Goal: Task Accomplishment & Management: Use online tool/utility

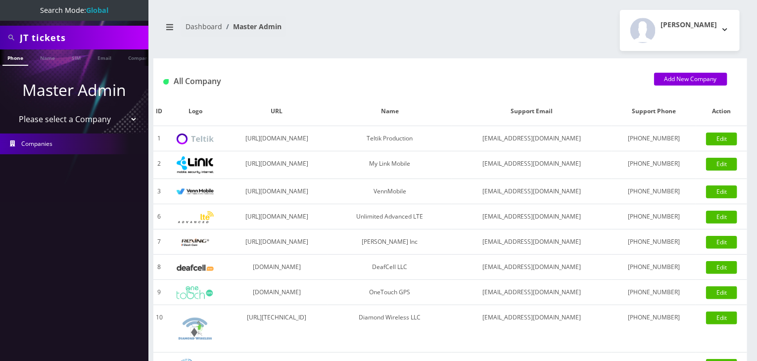
select select "13"
click at [11, 110] on select "Please select a Company Teltik Production My Link Mobile VennMobile Unlimited A…" at bounding box center [74, 119] width 126 height 19
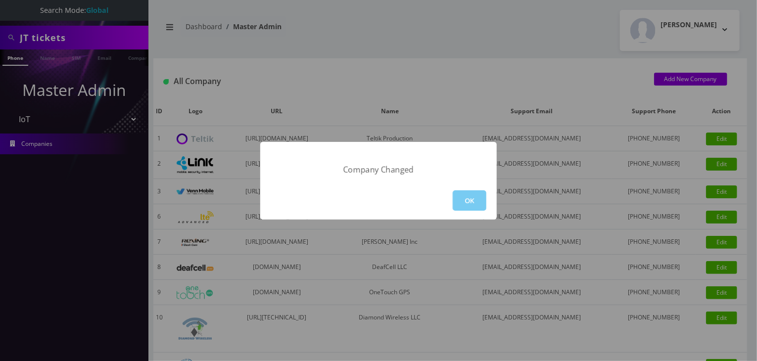
click at [477, 195] on button "OK" at bounding box center [470, 200] width 34 height 20
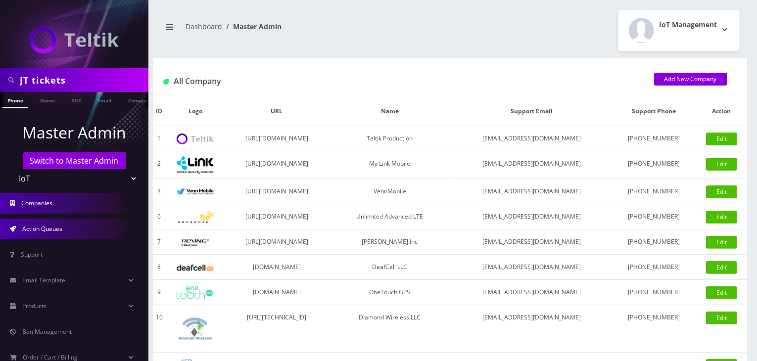
click at [53, 228] on span "Action Queues" at bounding box center [42, 229] width 40 height 8
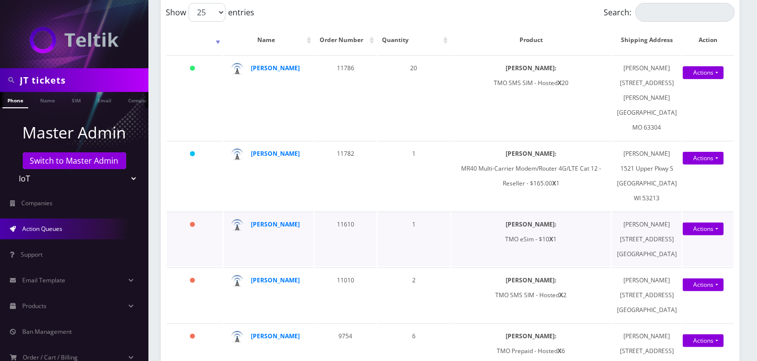
scroll to position [82, 0]
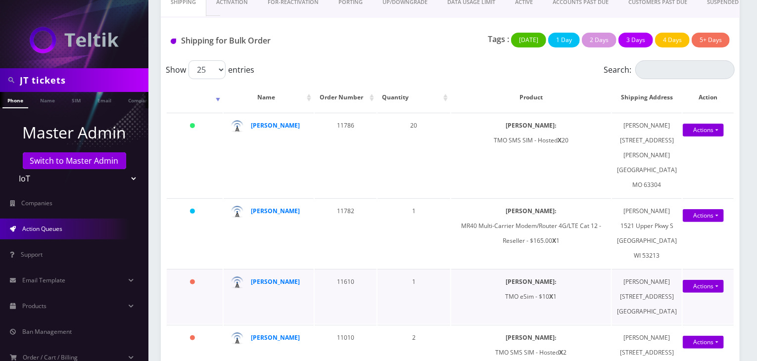
click at [283, 197] on td "[PERSON_NAME]" at bounding box center [269, 155] width 90 height 85
